Goal: Task Accomplishment & Management: Manage account settings

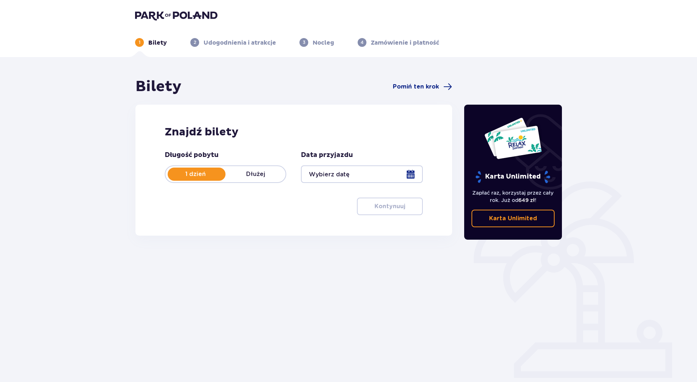
click at [204, 8] on header "1 Bilety 2 Udogodnienia i atrakcje 3 Nocleg 4 Zamówienie i płatność" at bounding box center [348, 28] width 697 height 57
click at [195, 14] on img at bounding box center [176, 15] width 82 height 10
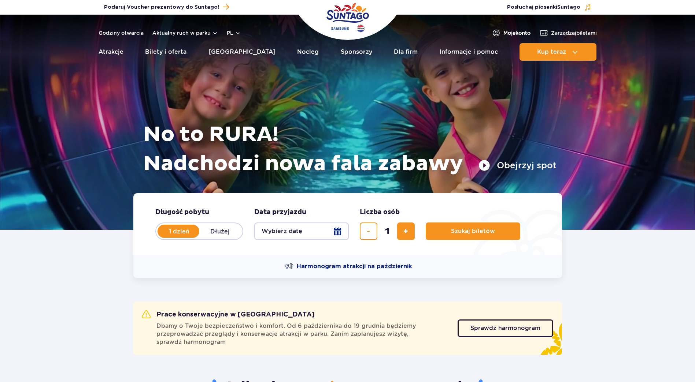
click at [513, 33] on span "Moje konto" at bounding box center [516, 32] width 27 height 7
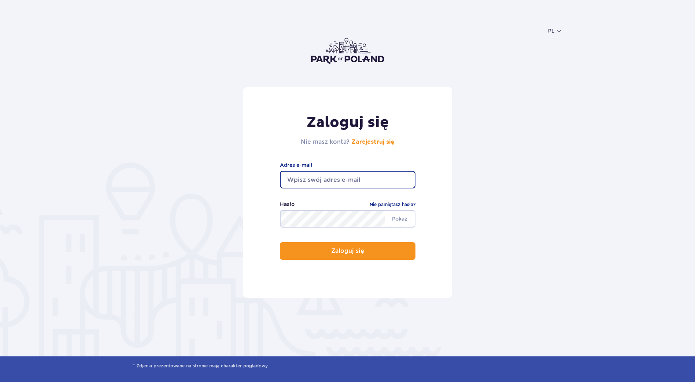
click at [342, 183] on input "email" at bounding box center [347, 180] width 135 height 18
type input "magdalena_wisniewska2@wp.pl"
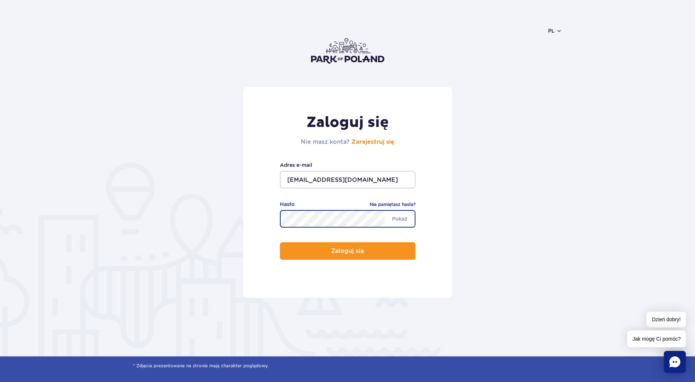
click at [280, 242] on button "Zaloguj się" at bounding box center [347, 251] width 135 height 18
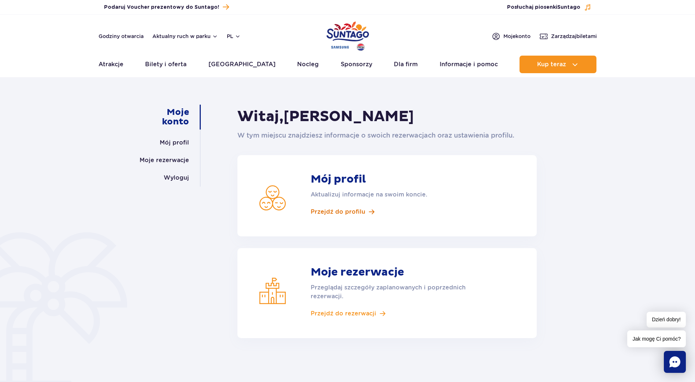
click at [343, 212] on span "Przejdź do profilu" at bounding box center [337, 212] width 55 height 8
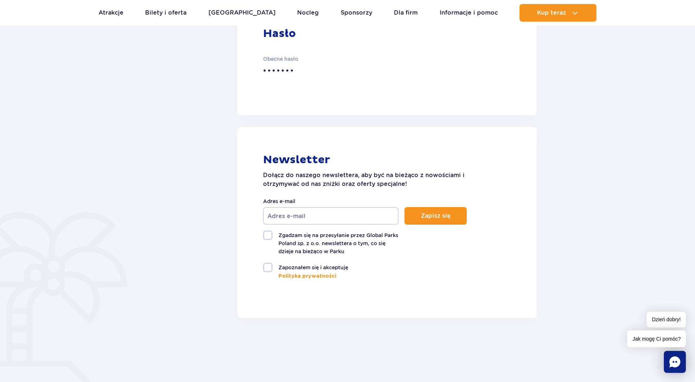
scroll to position [439, 0]
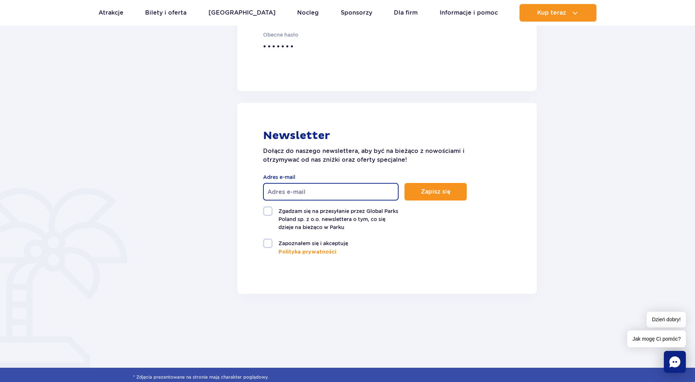
click at [288, 196] on input "Adres e-mail" at bounding box center [330, 192] width 135 height 18
click at [293, 194] on input "Adres e-mail" at bounding box center [330, 192] width 135 height 18
type input ","
type input "[EMAIL_ADDRESS][DOMAIN_NAME]"
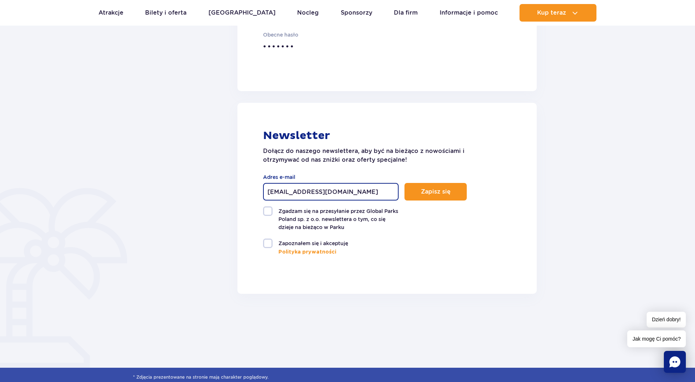
click at [274, 217] on label "Zgadzam się na przesyłanie przez Global Parks Poland sp. z o.o. newslettera o t…" at bounding box center [330, 219] width 135 height 25
click at [272, 208] on input "Zgadzam się na przesyłanie przez Global Parks Poland sp. z o.o. newslettera o t…" at bounding box center [267, 207] width 9 height 1
checkbox input "true"
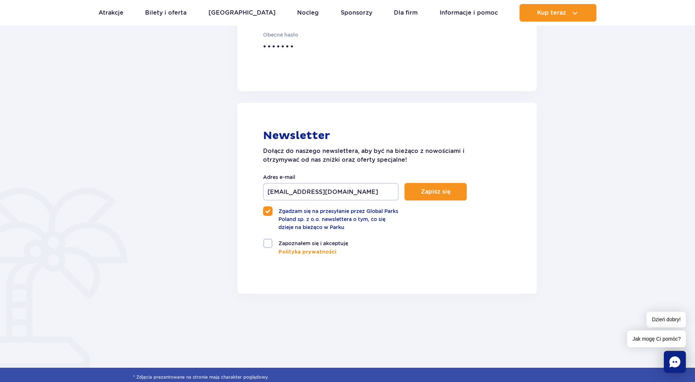
click at [309, 243] on label "Zapoznałem się i akceptuję" at bounding box center [330, 244] width 135 height 10
click at [272, 240] on input "Zapoznałem się i akceptuję" at bounding box center [267, 239] width 9 height 1
checkbox input "true"
click at [436, 189] on span "Zapisz się" at bounding box center [436, 192] width 30 height 7
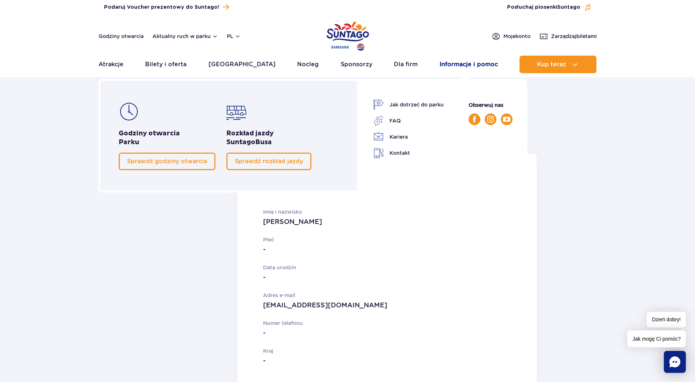
click at [470, 61] on link "Informacje i pomoc" at bounding box center [468, 65] width 58 height 18
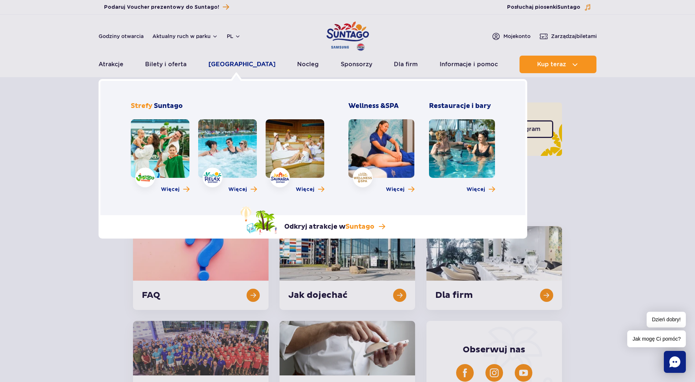
click at [232, 64] on link "[GEOGRAPHIC_DATA]" at bounding box center [241, 65] width 67 height 18
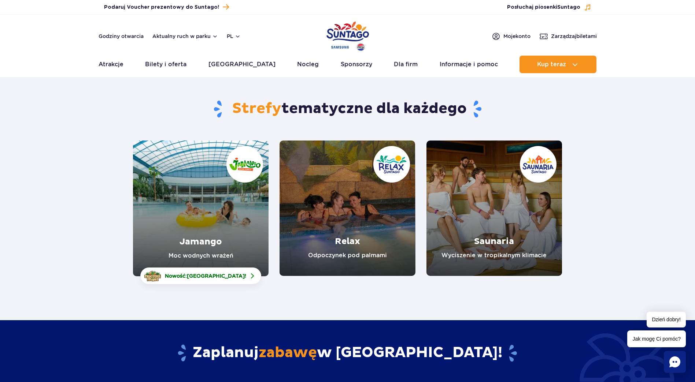
click at [179, 215] on link "Jamango" at bounding box center [200, 209] width 135 height 136
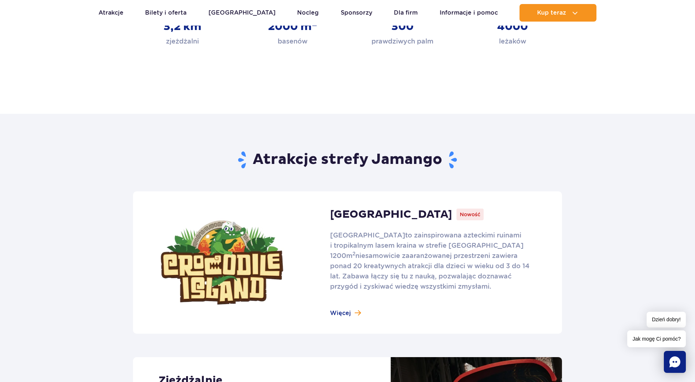
scroll to position [366, 0]
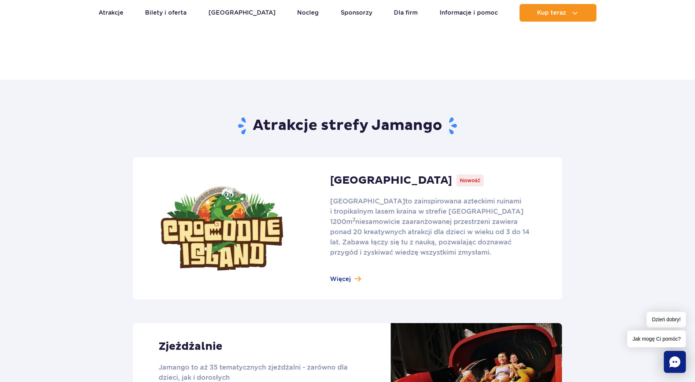
click at [343, 278] on link at bounding box center [347, 228] width 429 height 142
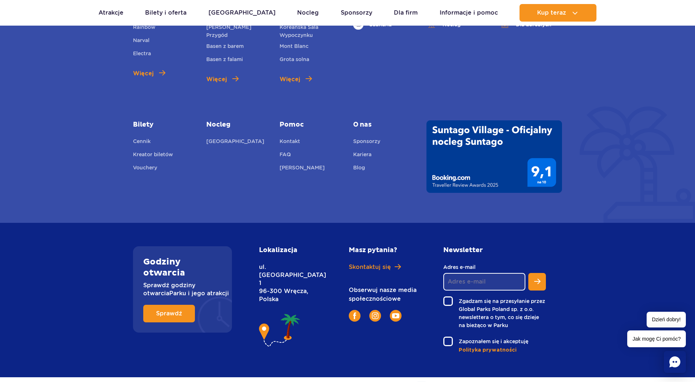
scroll to position [1968, 0]
